Goal: Task Accomplishment & Management: Use online tool/utility

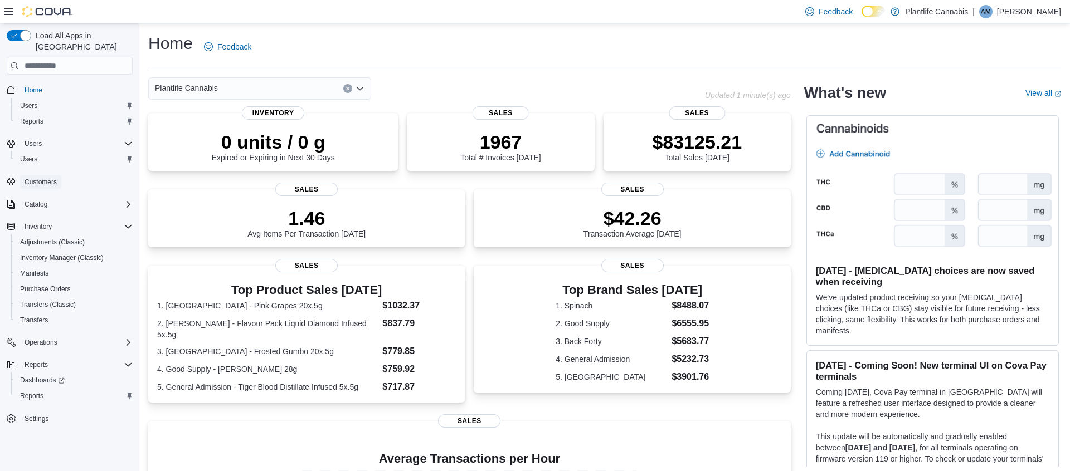
click at [46, 178] on span "Customers" at bounding box center [41, 182] width 32 height 9
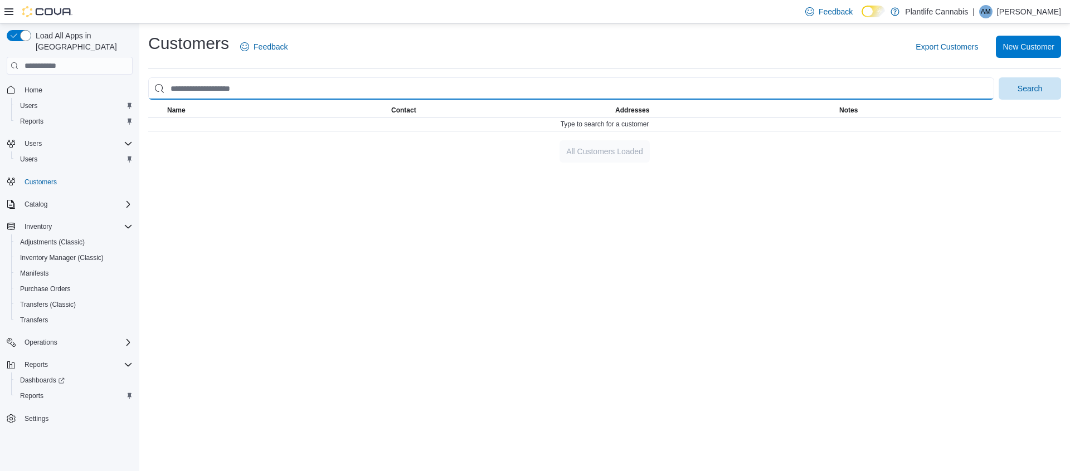
click at [260, 91] on input "search" at bounding box center [571, 88] width 846 height 22
type input "*********"
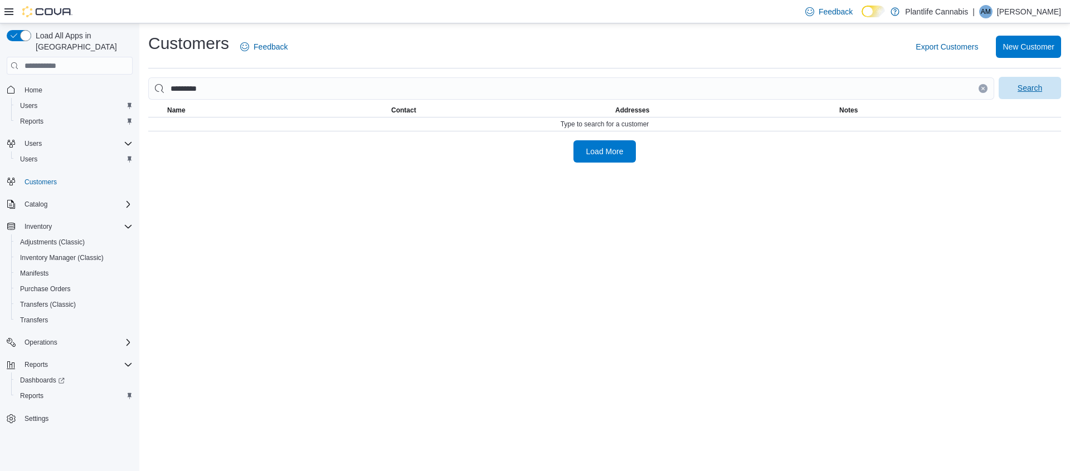
click at [1037, 81] on span "Search" at bounding box center [1029, 88] width 49 height 22
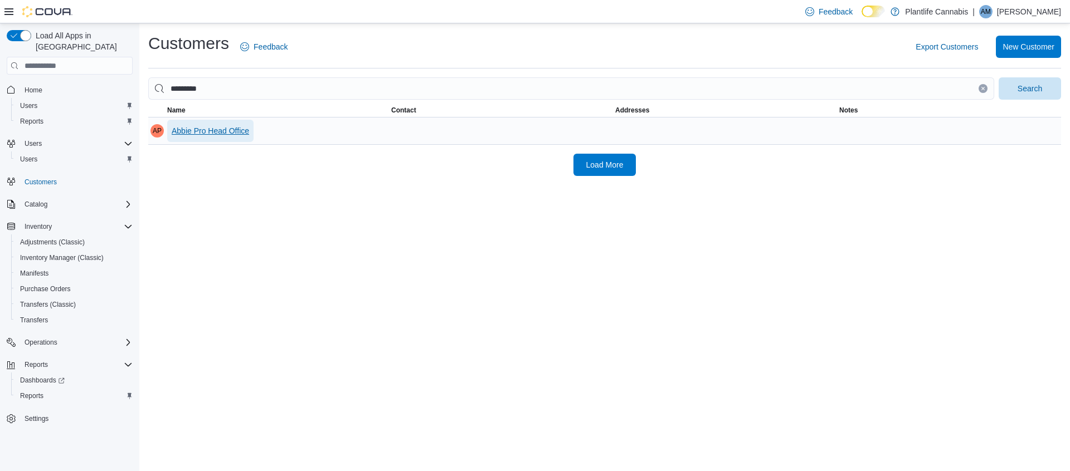
click at [235, 133] on span "Abbie Pro Head Office" at bounding box center [210, 130] width 77 height 11
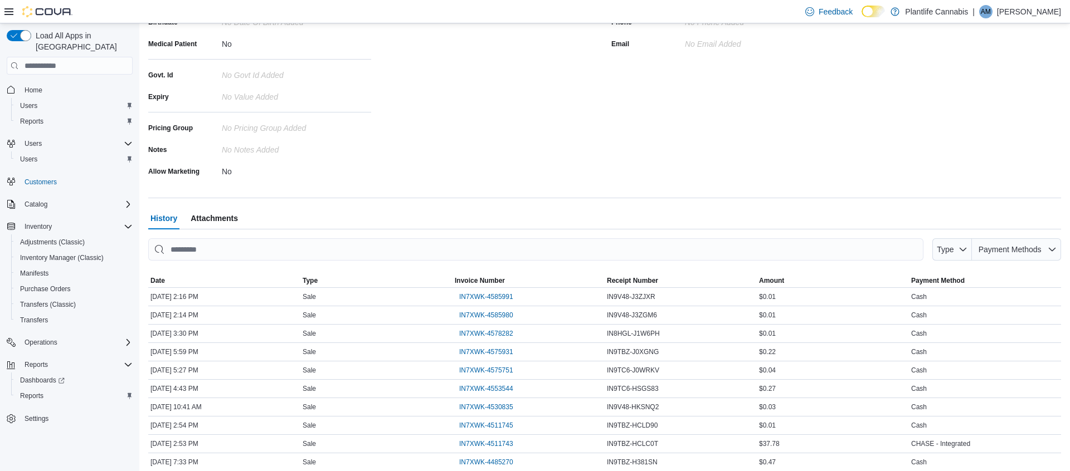
scroll to position [192, 0]
click at [476, 371] on span "IN7XWK-4575751" at bounding box center [486, 368] width 54 height 9
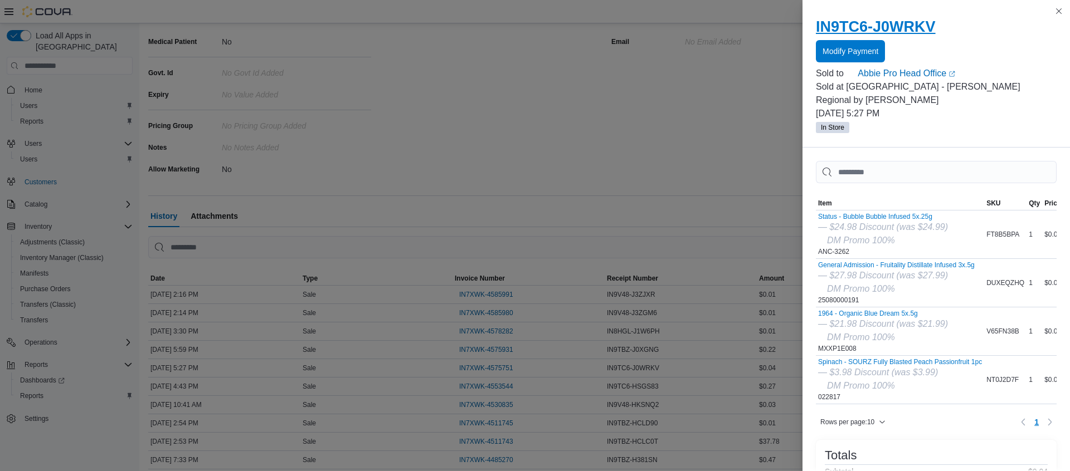
click at [909, 31] on h2 "IN9TC6-J0WRKV" at bounding box center [936, 27] width 241 height 18
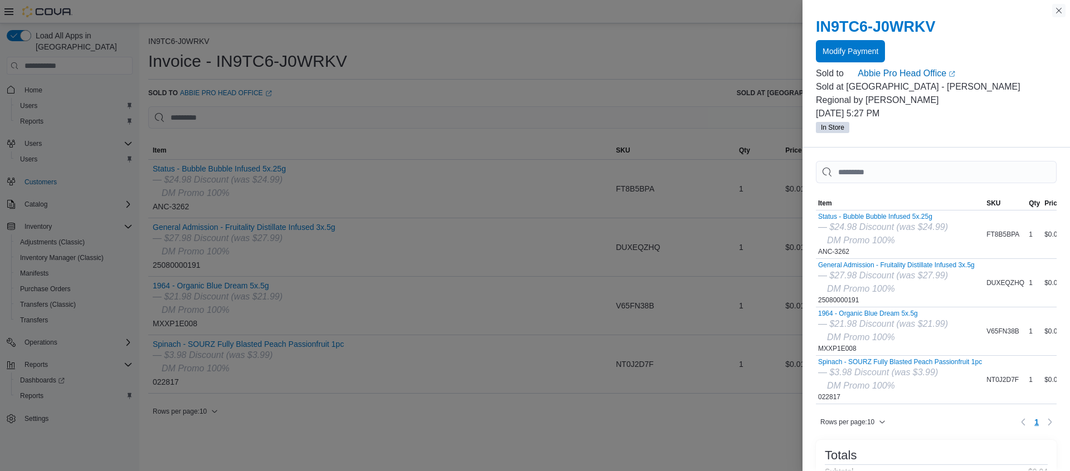
click at [1060, 13] on button "Close this dialog" at bounding box center [1058, 10] width 13 height 13
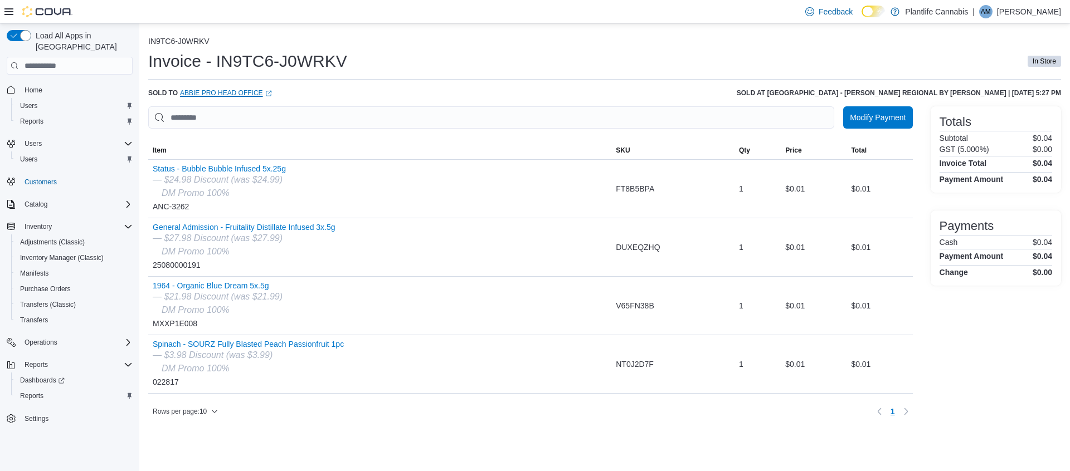
click at [238, 91] on link "Abbie Pro Head Office (opens in a new tab or window)" at bounding box center [226, 93] width 92 height 9
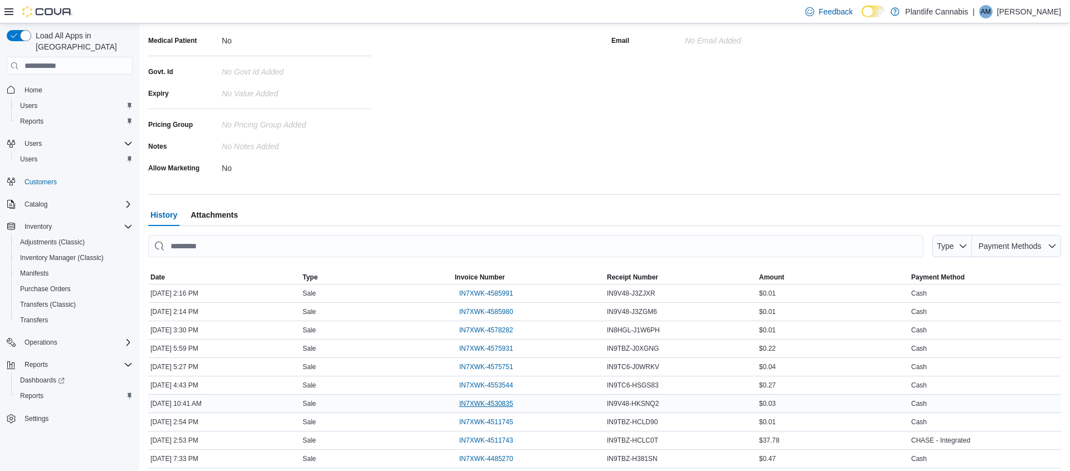
scroll to position [226, 0]
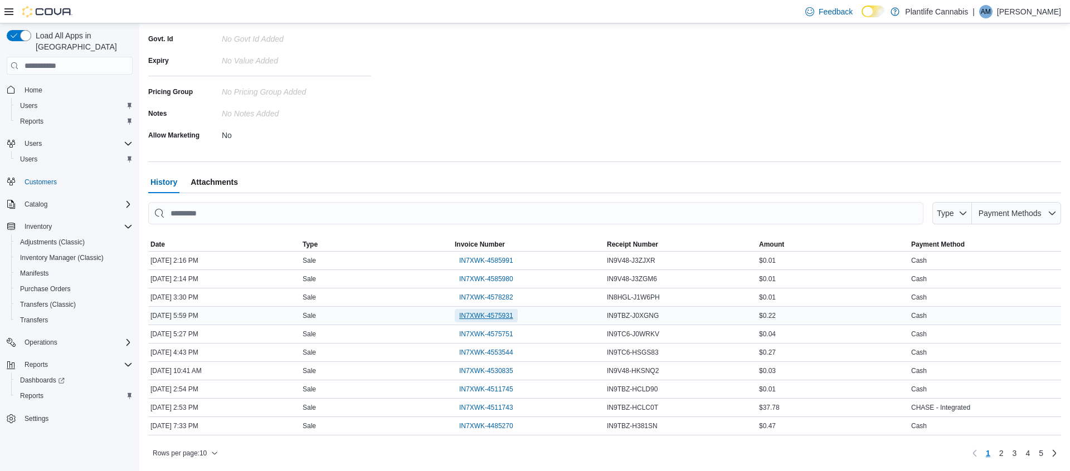
click at [505, 312] on span "IN7XWK-4575931" at bounding box center [486, 315] width 54 height 9
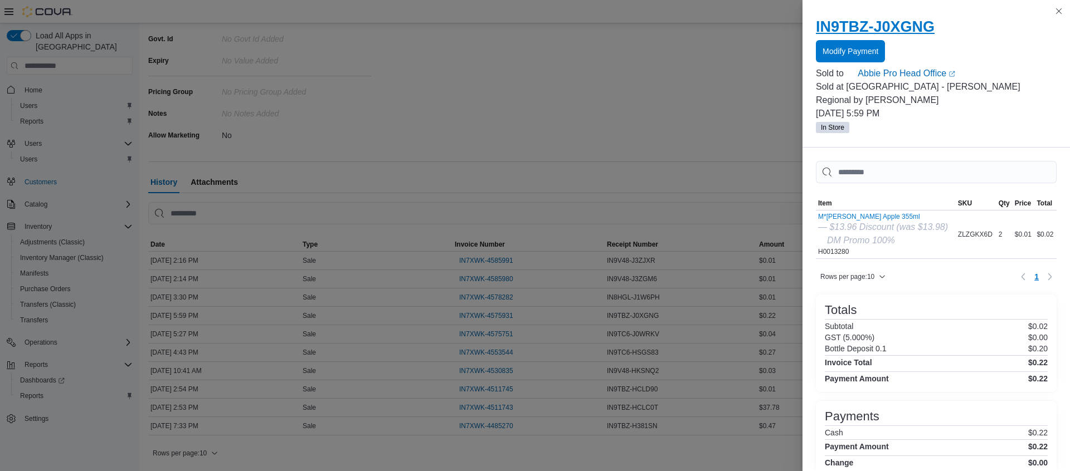
click at [921, 25] on h2 "IN9TBZ-J0XGNG" at bounding box center [936, 27] width 241 height 18
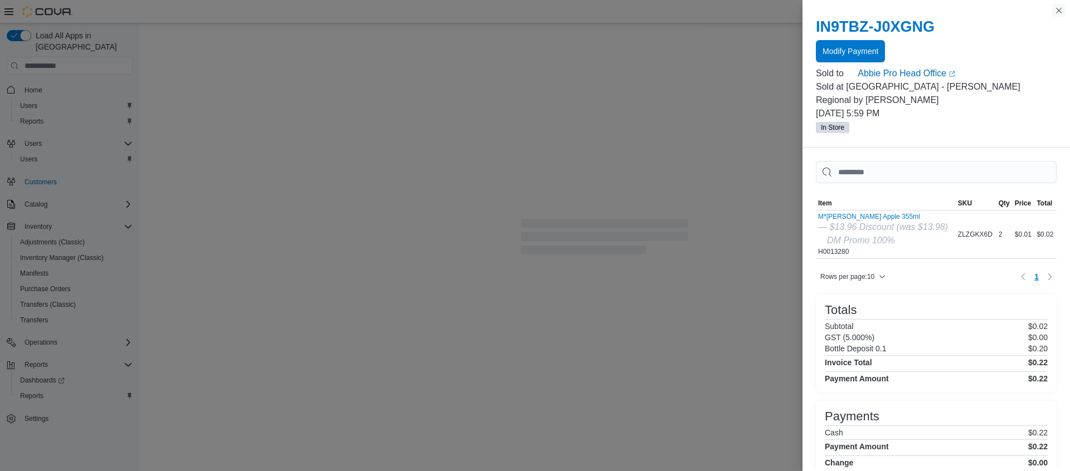
click at [1060, 8] on button "Close this dialog" at bounding box center [1058, 10] width 13 height 13
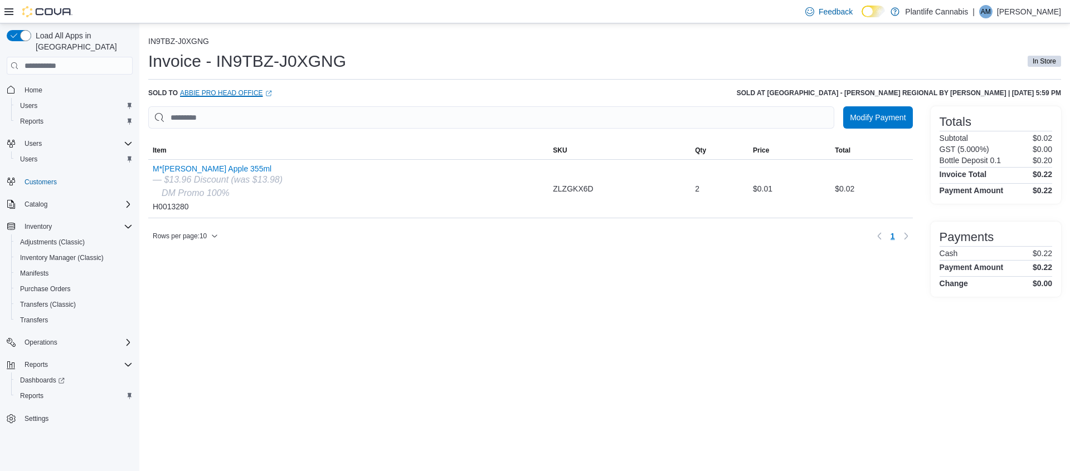
click at [240, 92] on link "Abbie Pro Head Office (opens in a new tab or window)" at bounding box center [226, 93] width 92 height 9
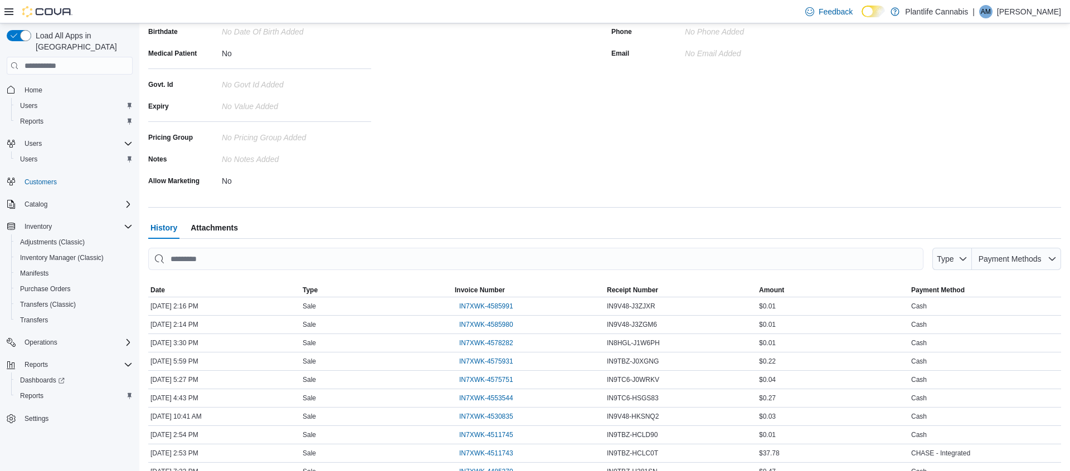
scroll to position [183, 0]
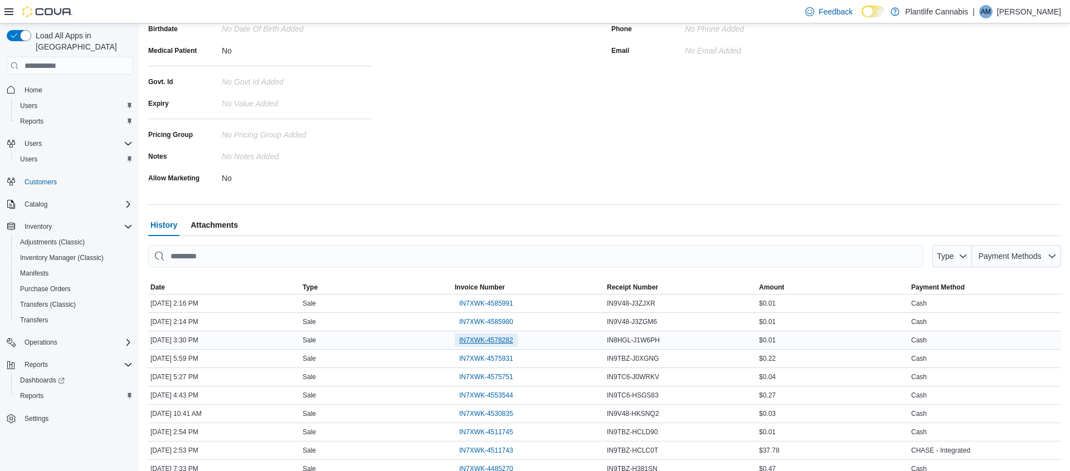
click at [494, 341] on span "IN7XWK-4578282" at bounding box center [486, 340] width 54 height 9
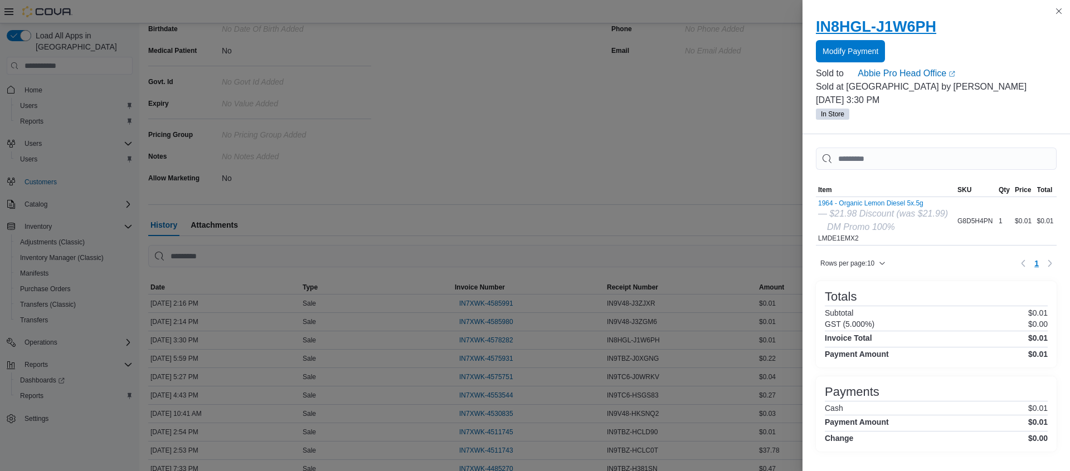
click at [921, 23] on h2 "IN8HGL-J1W6PH" at bounding box center [936, 27] width 241 height 18
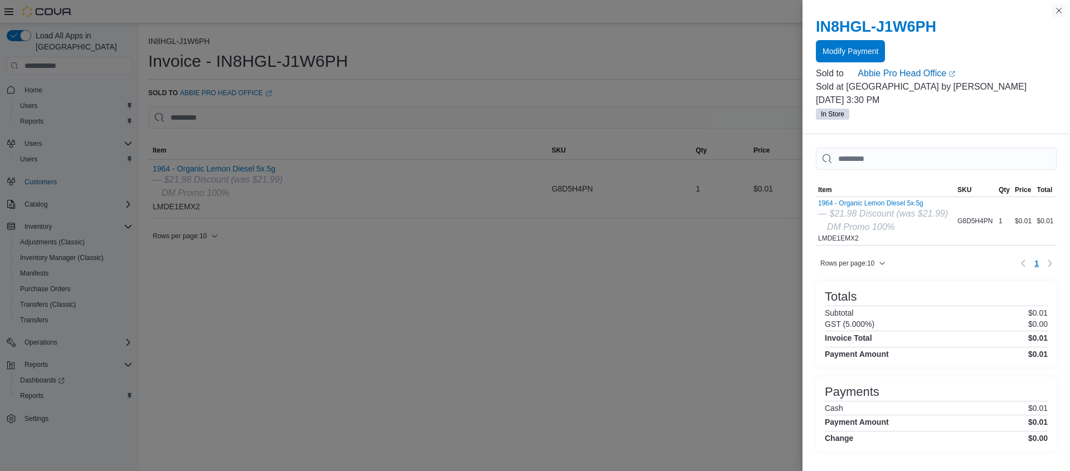
click at [1056, 11] on button "Close this dialog" at bounding box center [1058, 10] width 13 height 13
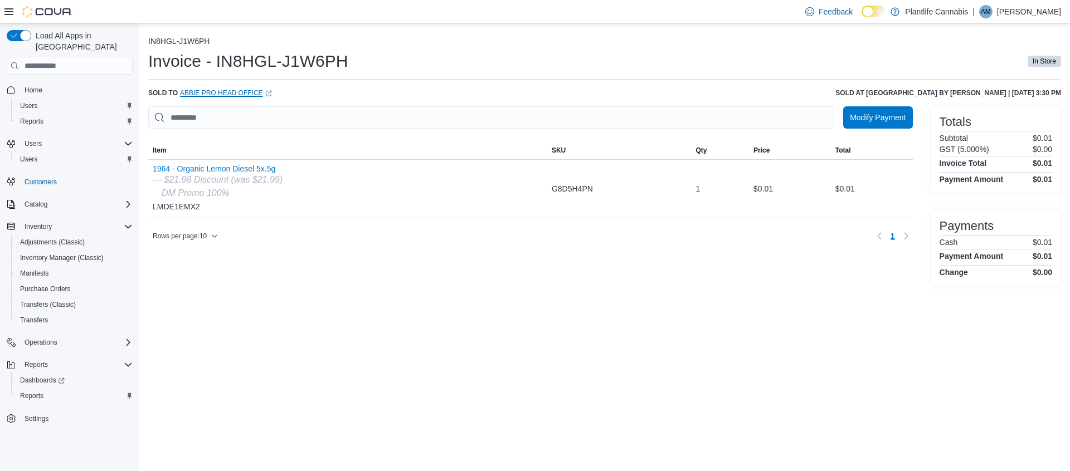
click at [221, 95] on link "Abbie Pro Head Office (opens in a new tab or window)" at bounding box center [226, 93] width 92 height 9
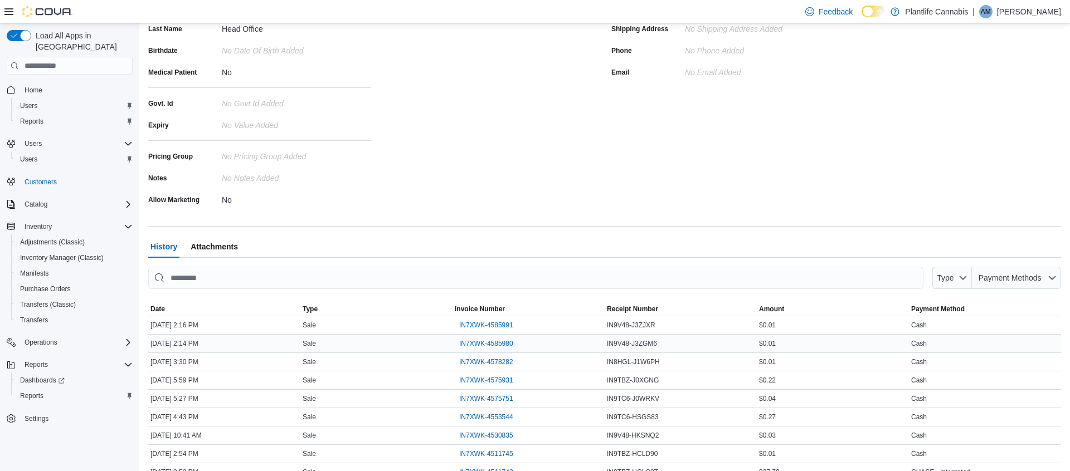
scroll to position [174, 0]
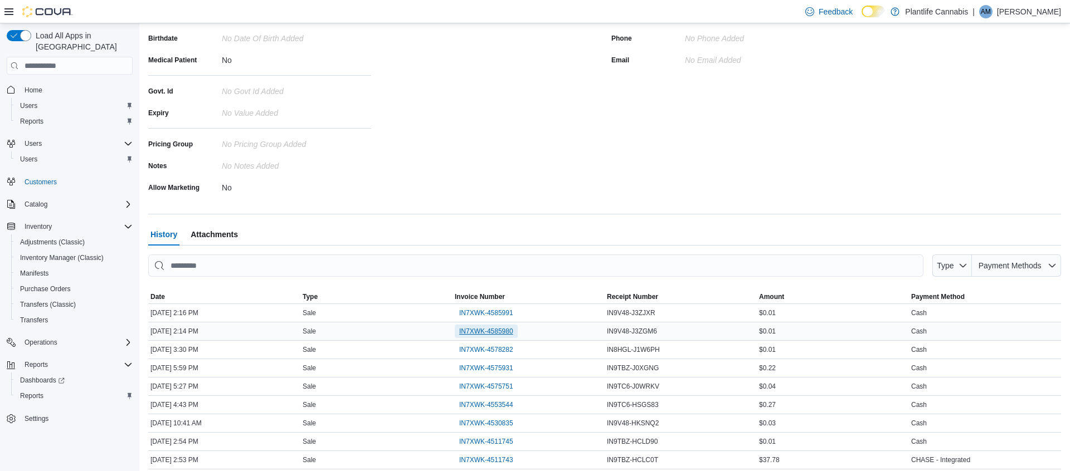
click at [495, 332] on span "IN7XWK-4585980" at bounding box center [486, 331] width 54 height 9
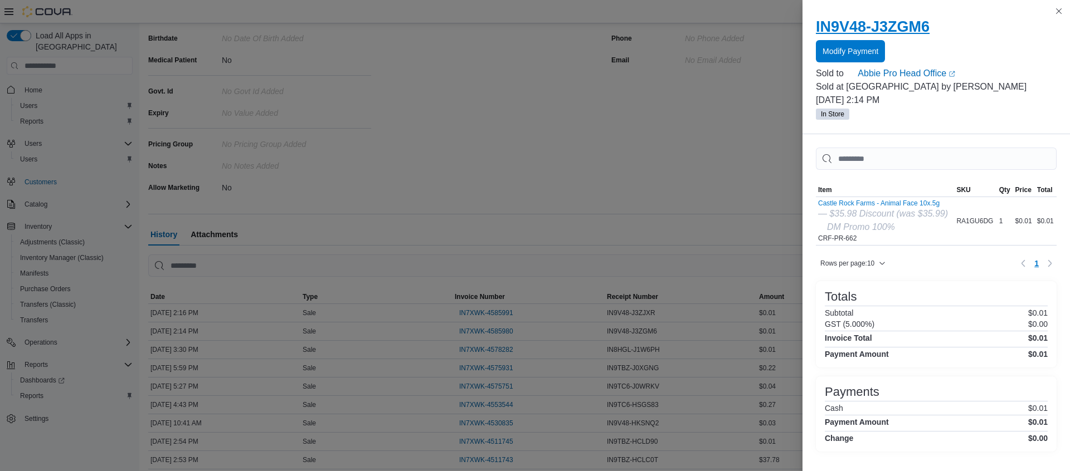
click at [905, 31] on h2 "IN9V48-J3ZGM6" at bounding box center [936, 27] width 241 height 18
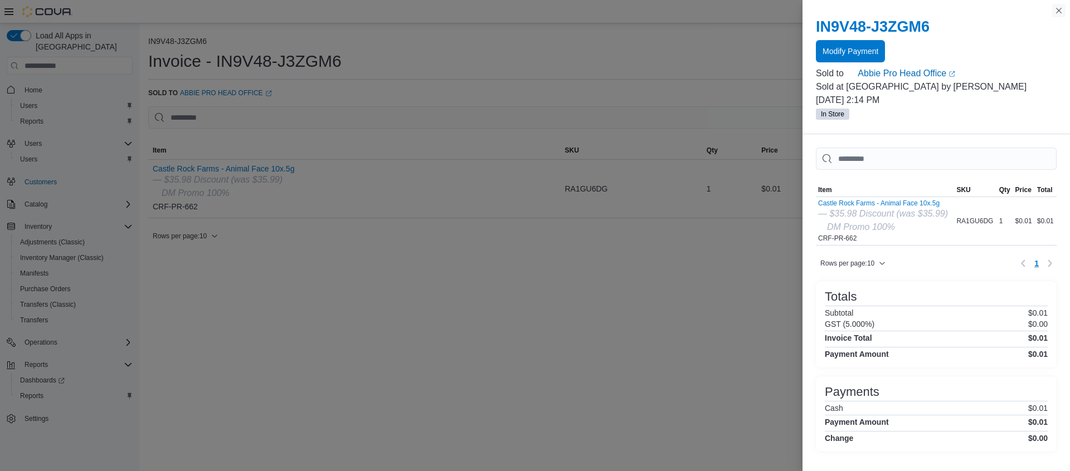
click at [1057, 12] on button "Close this dialog" at bounding box center [1058, 10] width 13 height 13
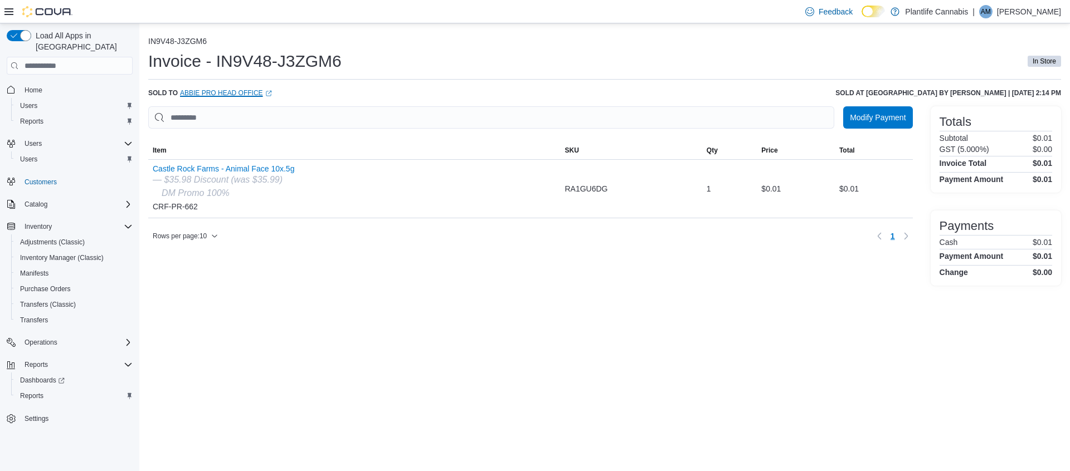
click at [238, 92] on link "Abbie Pro Head Office (opens in a new tab or window)" at bounding box center [226, 93] width 92 height 9
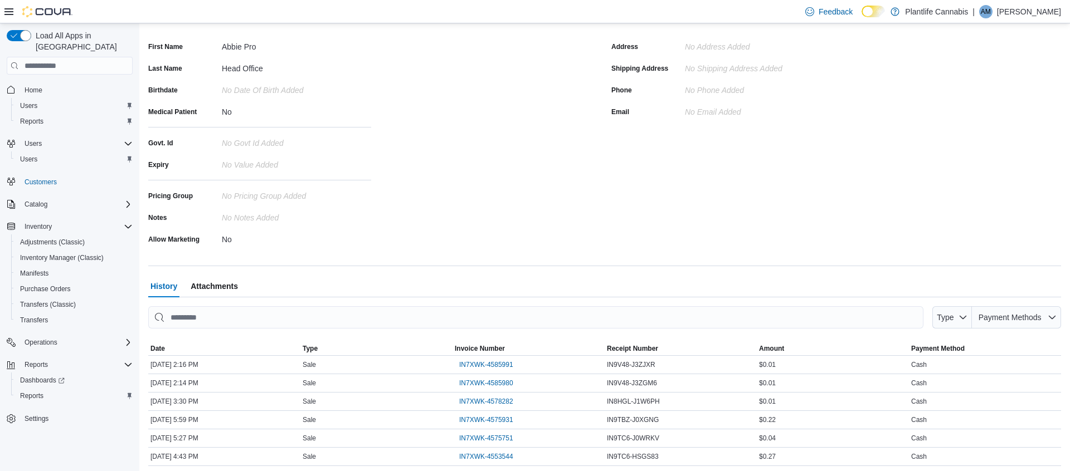
scroll to position [126, 0]
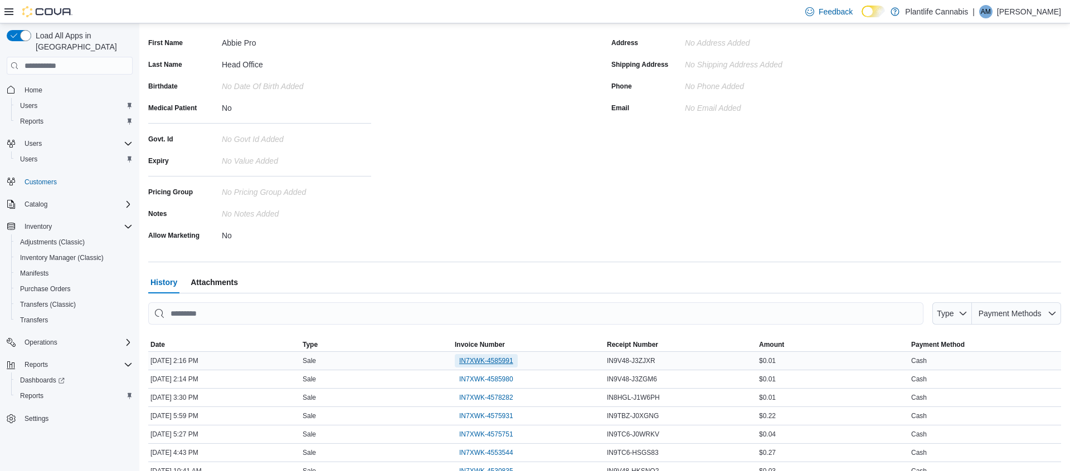
click at [500, 363] on span "IN7XWK-4585991" at bounding box center [486, 361] width 54 height 9
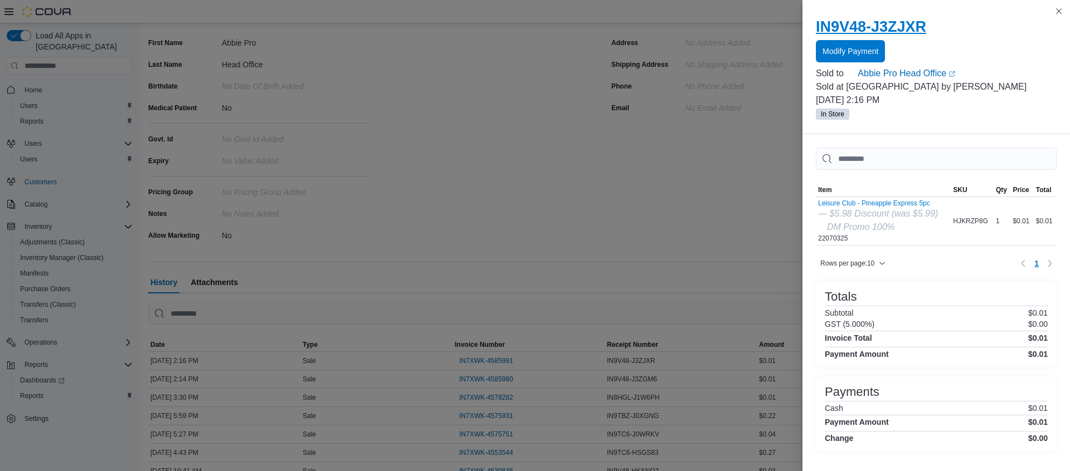
click at [903, 29] on h2 "IN9V48-J3ZJXR" at bounding box center [936, 27] width 241 height 18
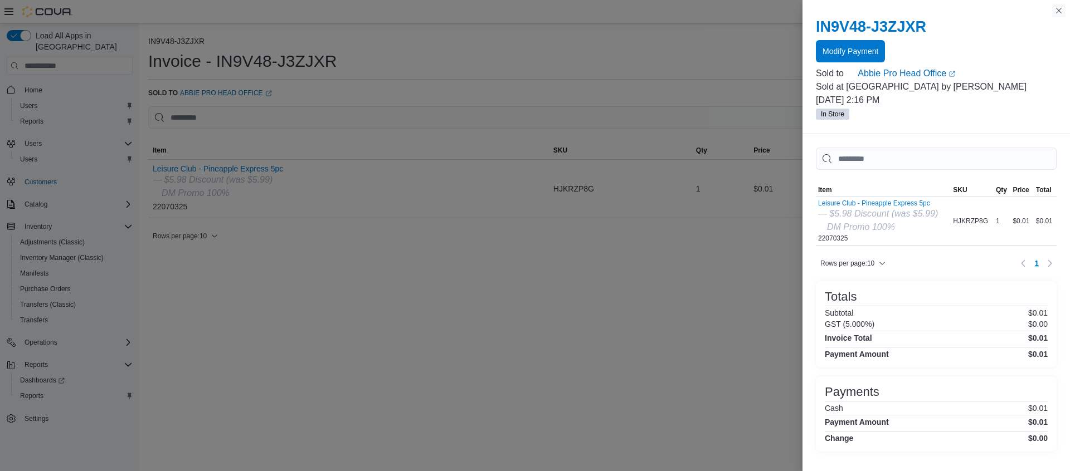
click at [1058, 10] on button "Close this dialog" at bounding box center [1058, 10] width 13 height 13
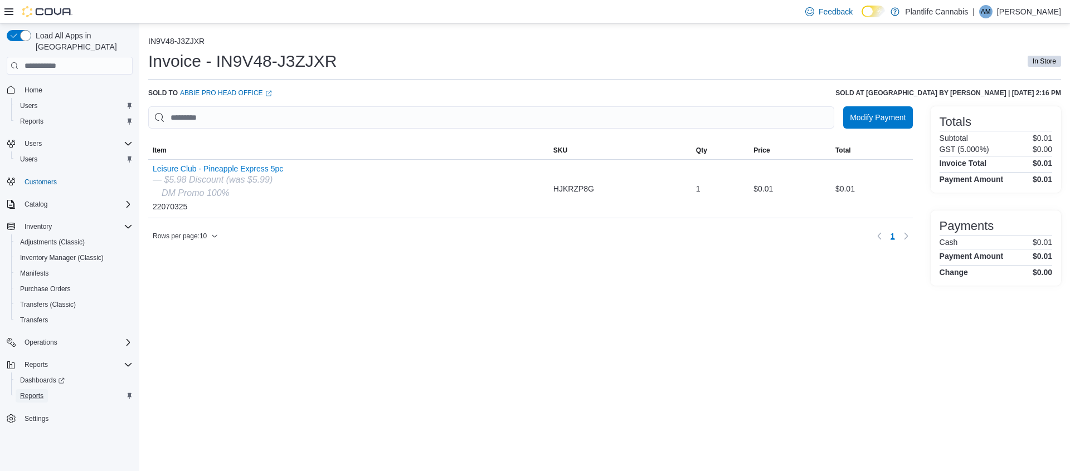
click at [38, 392] on span "Reports" at bounding box center [31, 396] width 23 height 9
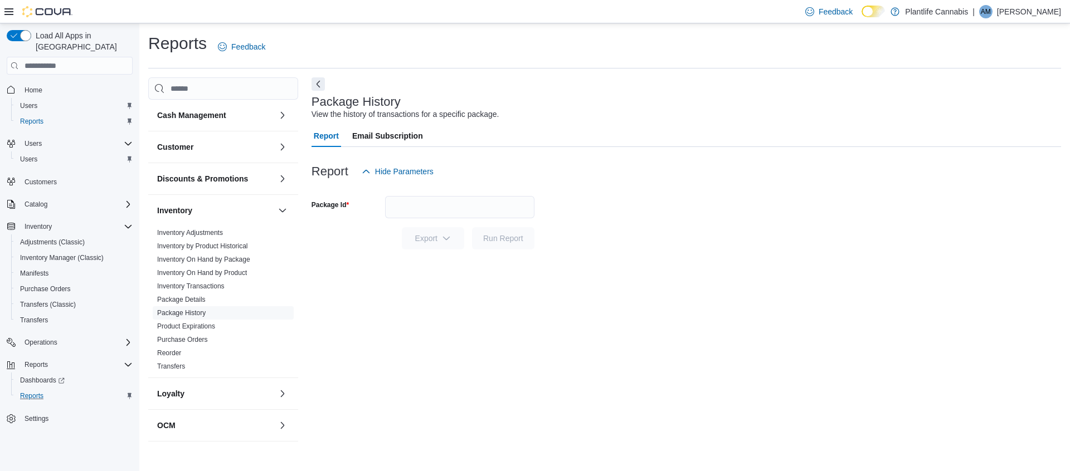
scroll to position [318, 0]
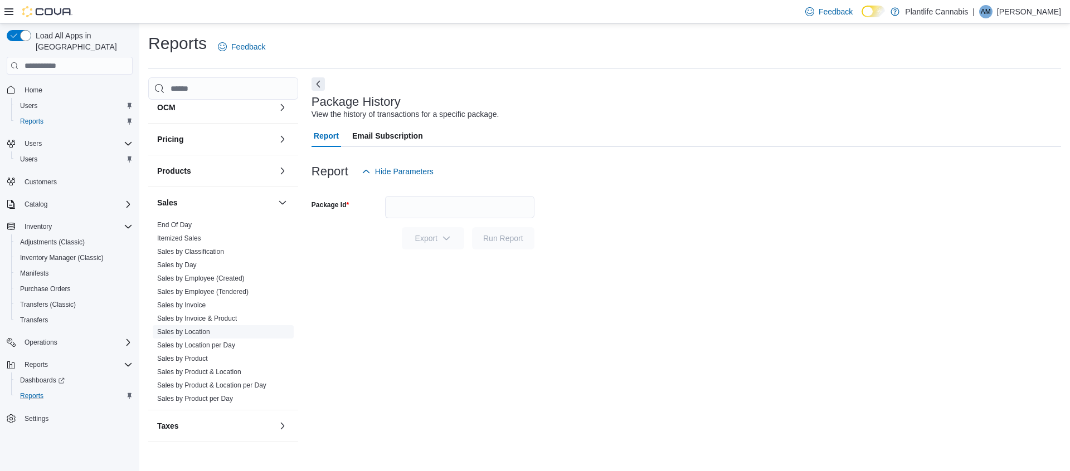
click at [216, 332] on span "Sales by Location" at bounding box center [223, 331] width 141 height 13
click at [205, 332] on link "Sales by Location" at bounding box center [183, 332] width 53 height 8
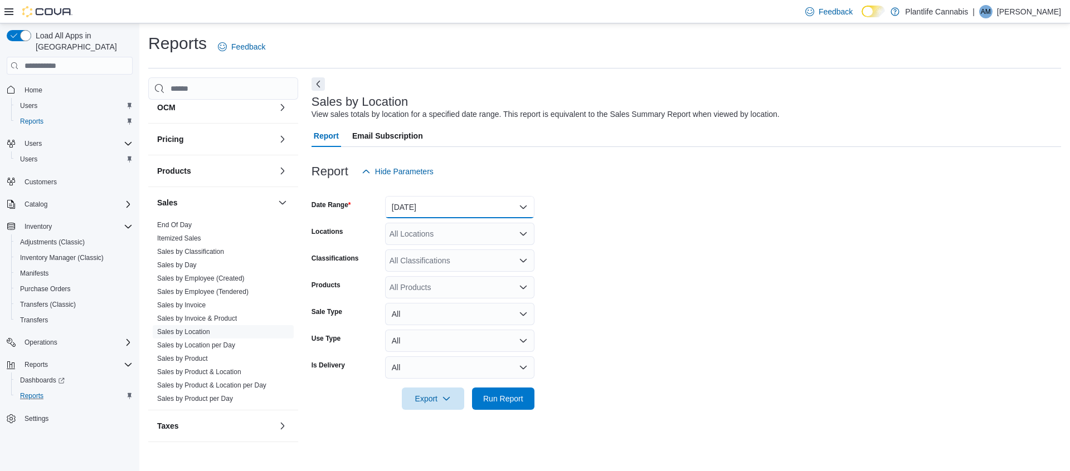
click at [506, 204] on button "Yesterday" at bounding box center [459, 207] width 149 height 22
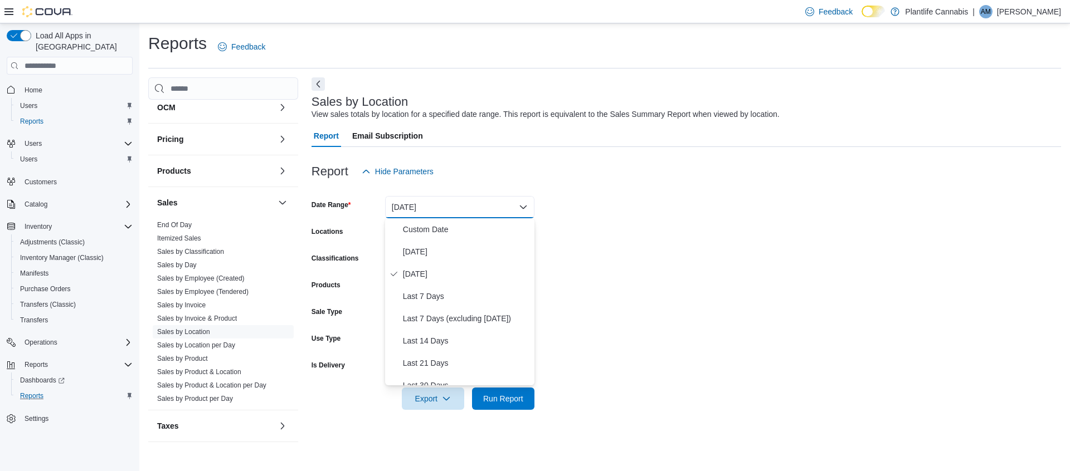
click at [774, 212] on form "Date Range Yesterday Locations All Locations Classifications All Classification…" at bounding box center [685, 296] width 749 height 227
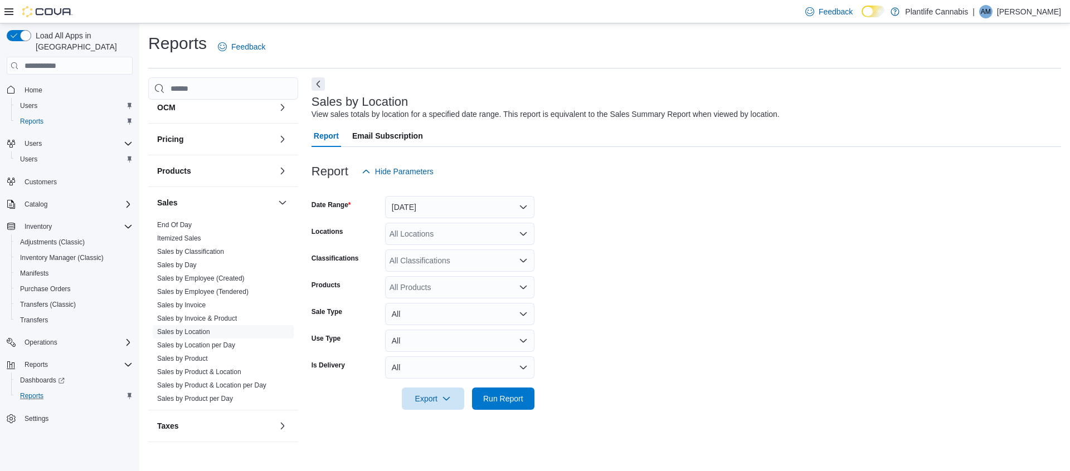
click at [514, 237] on div "All Locations" at bounding box center [459, 234] width 149 height 22
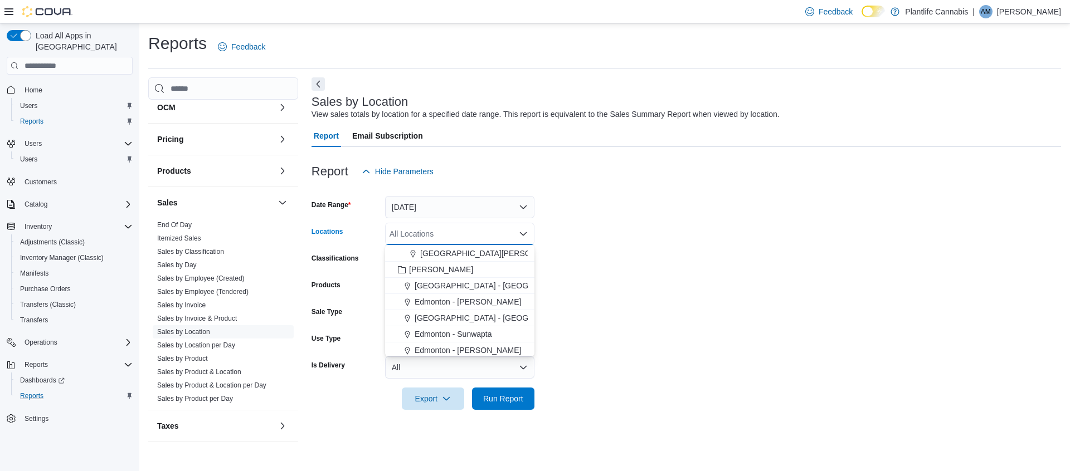
scroll to position [664, 0]
click at [489, 252] on span "Calgary - Shepard Regional" at bounding box center [479, 251] width 131 height 11
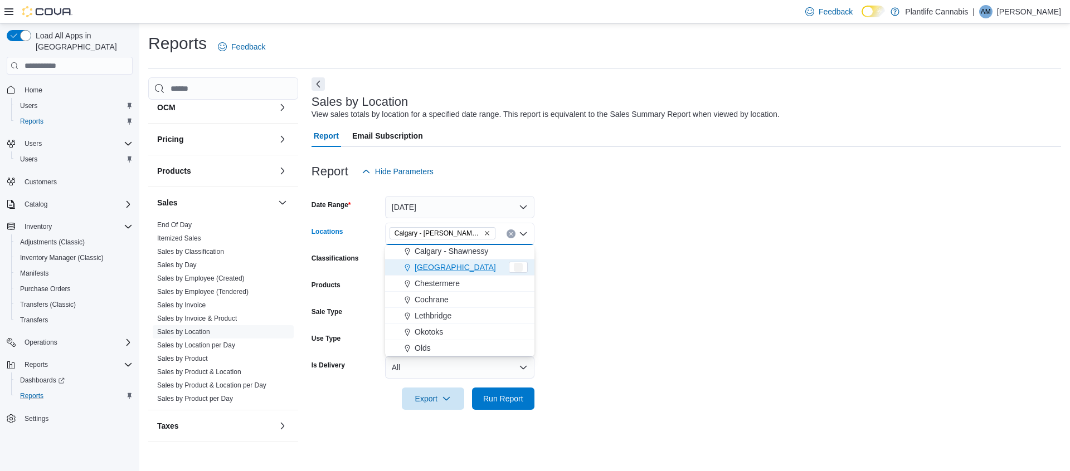
scroll to position [648, 0]
click at [712, 243] on form "Date Range Yesterday Locations Calgary - Shepard Regional Combo box. Selected. …" at bounding box center [685, 296] width 749 height 227
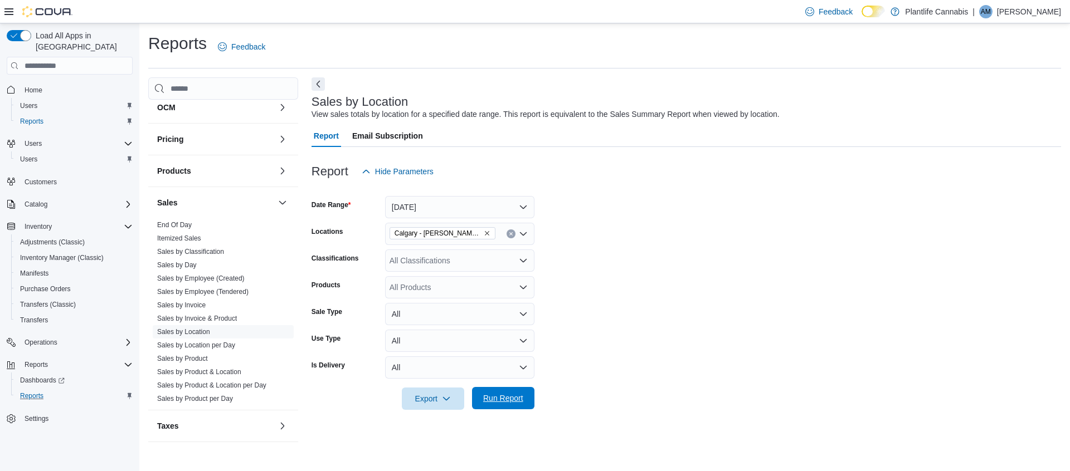
click at [523, 399] on span "Run Report" at bounding box center [503, 398] width 40 height 11
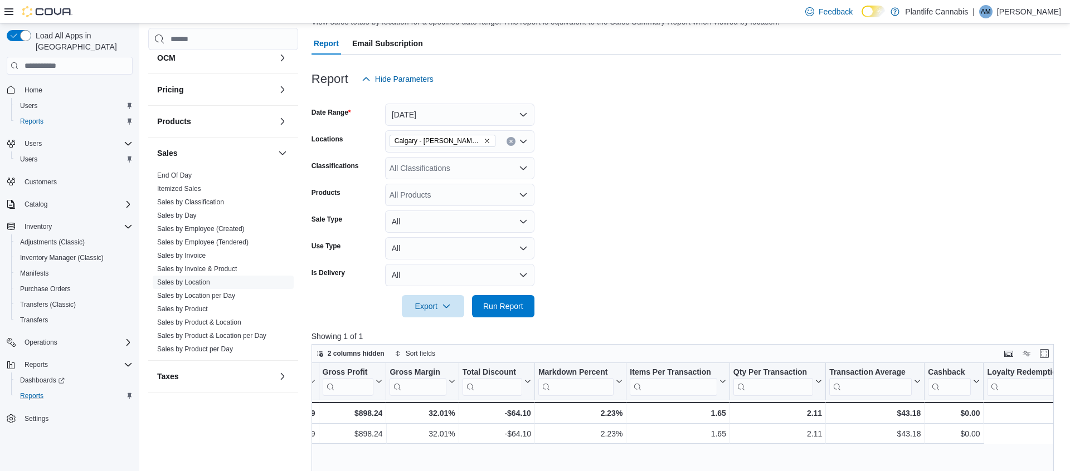
scroll to position [0, 1179]
